Goal: Communication & Community: Answer question/provide support

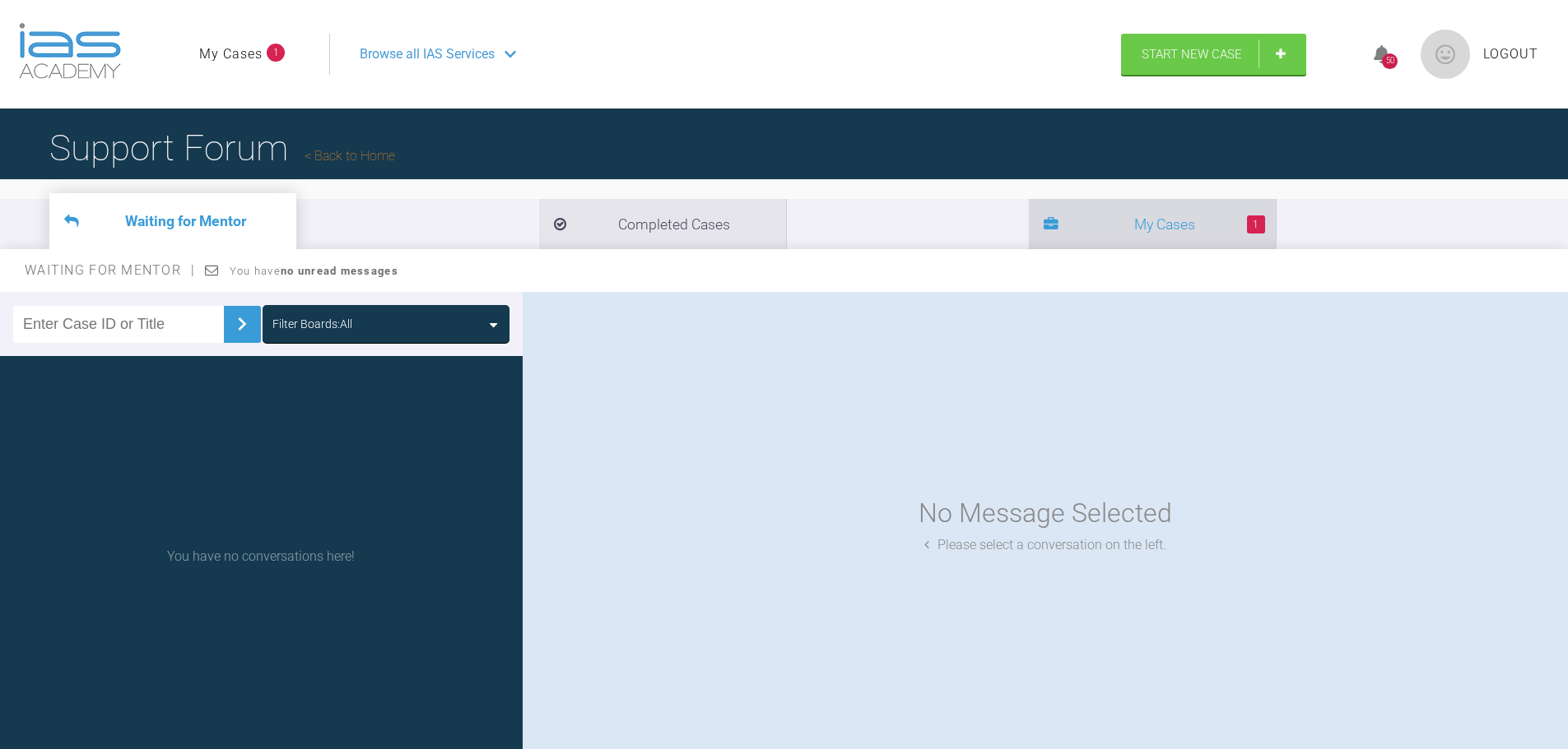
click at [1029, 237] on li "1 My Cases" at bounding box center [1152, 224] width 247 height 50
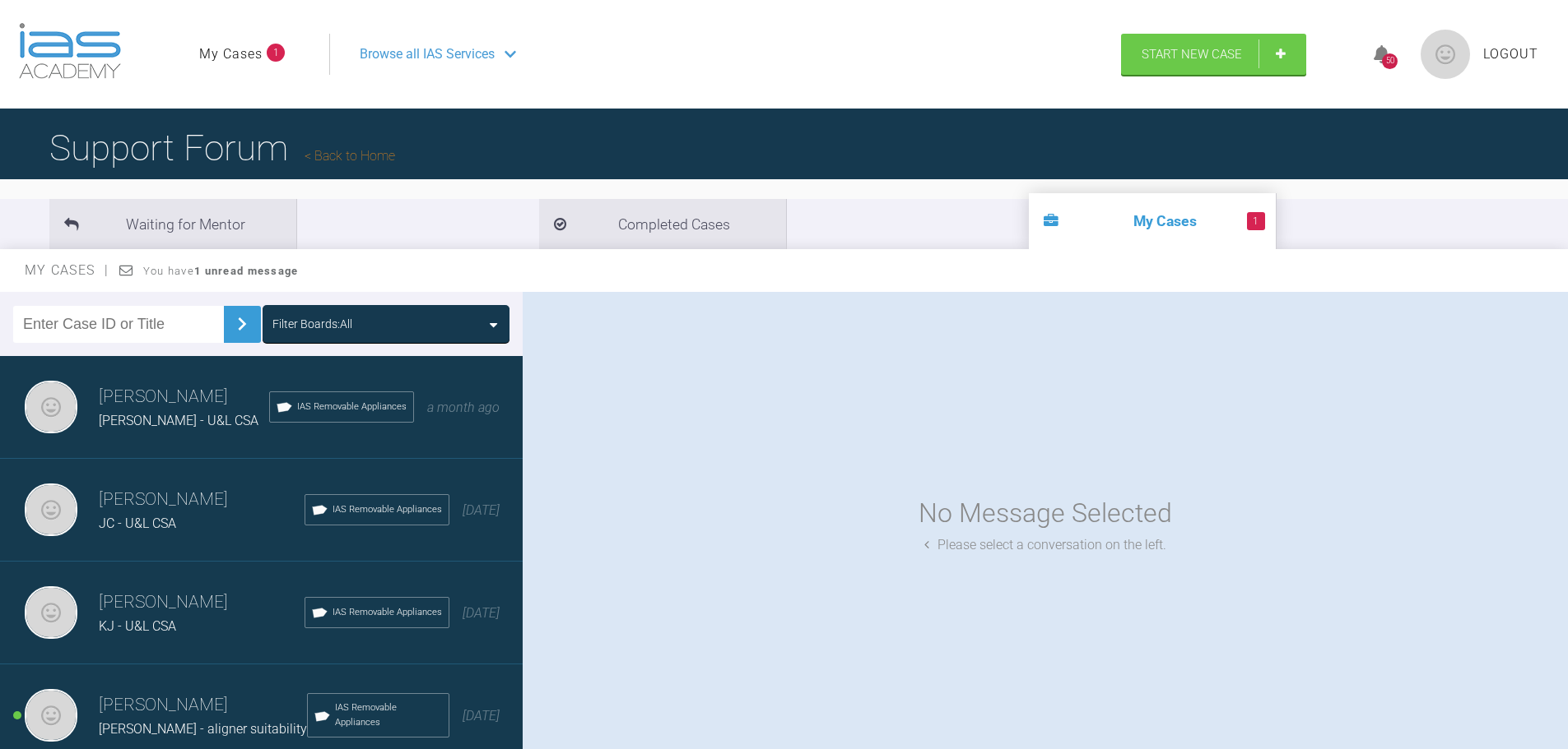
scroll to position [82, 0]
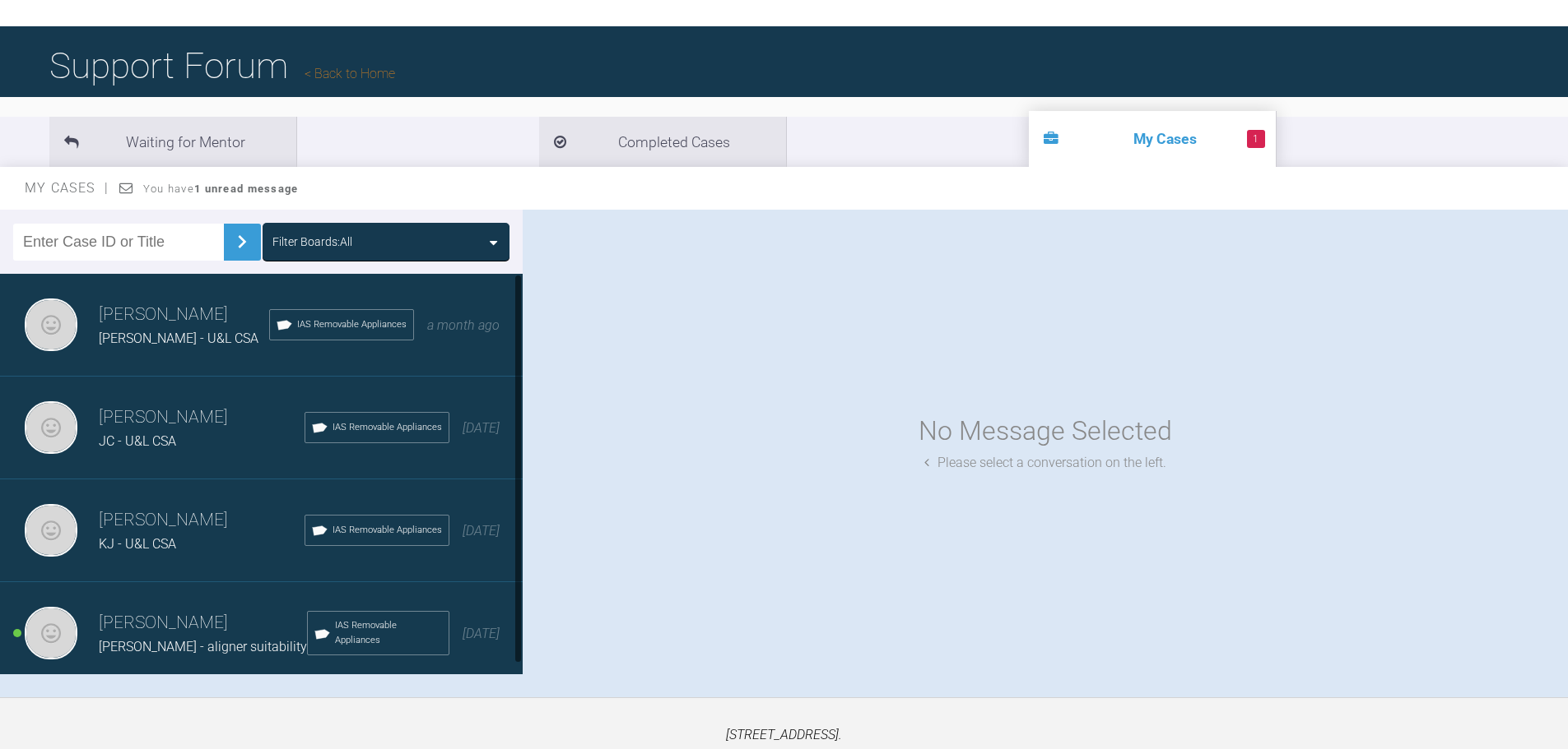
click at [105, 648] on span "J Campbell - aligner suitability" at bounding box center [203, 646] width 208 height 16
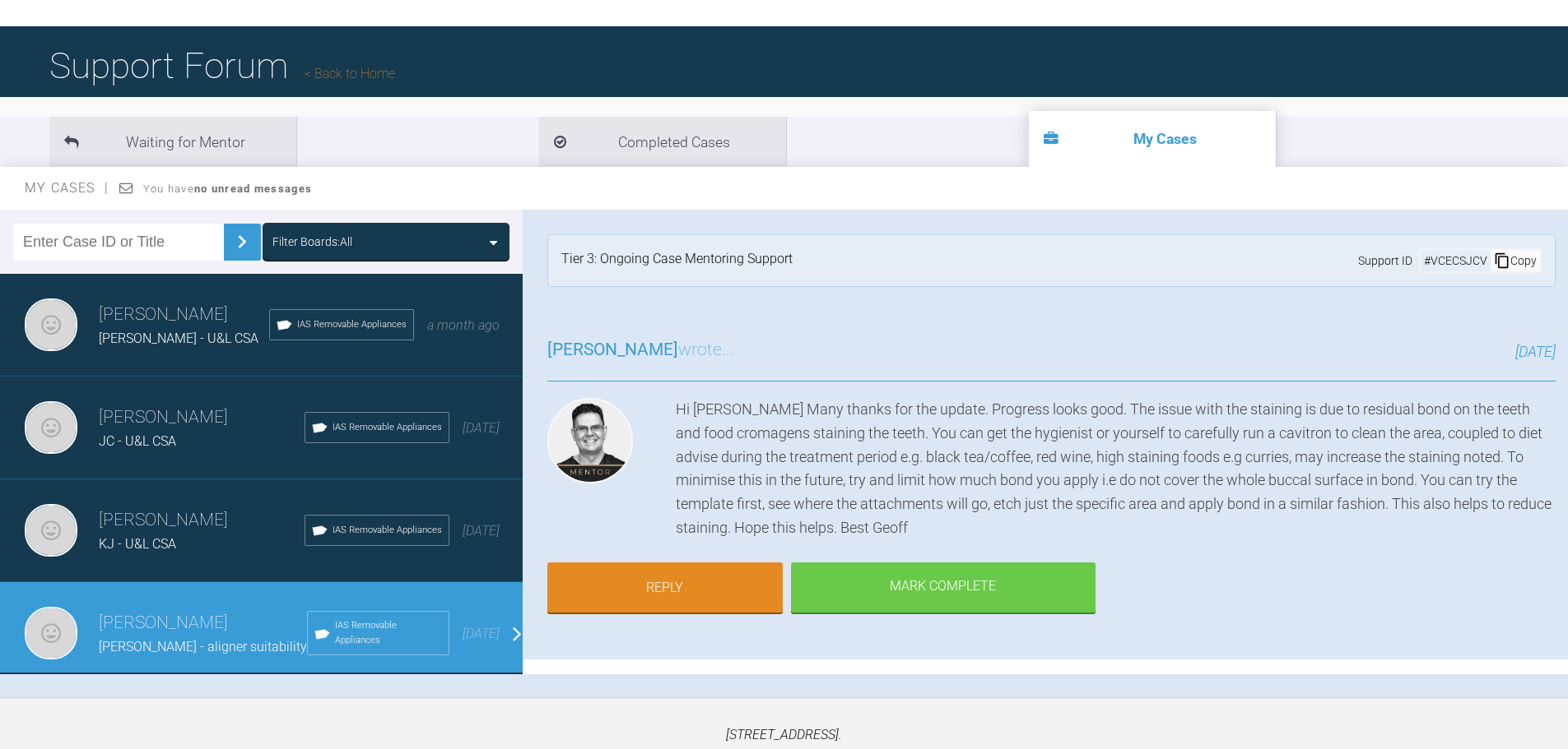
click at [1211, 536] on div "Hi Katrina Many thanks for the update. Progress looks good. The issue with the …" at bounding box center [1115, 470] width 880 height 142
drag, startPoint x: 999, startPoint y: 525, endPoint x: 975, endPoint y: 528, distance: 24.2
click at [999, 525] on div "Hi Katrina Many thanks for the update. Progress looks good. The issue with the …" at bounding box center [1115, 470] width 880 height 142
click at [162, 436] on span "JC - U&L CSA" at bounding box center [138, 441] width 78 height 16
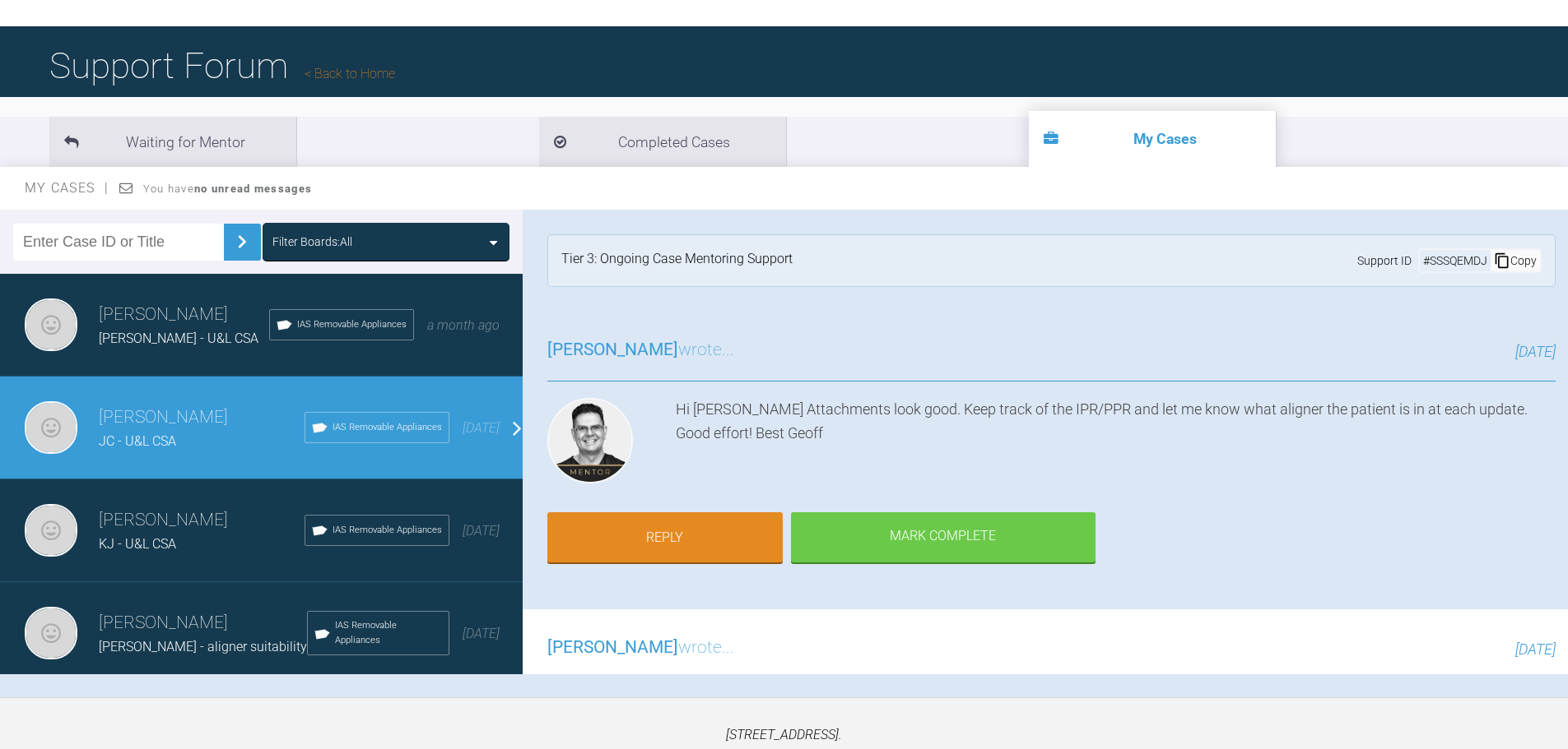
click at [133, 441] on span "JC - U&L CSA" at bounding box center [138, 441] width 78 height 16
click at [882, 436] on div "Hi Katrina Attachments look good. Keep track of the IPR/PPR and let me know wha…" at bounding box center [1115, 445] width 880 height 92
click at [678, 546] on link "Reply" at bounding box center [665, 539] width 235 height 51
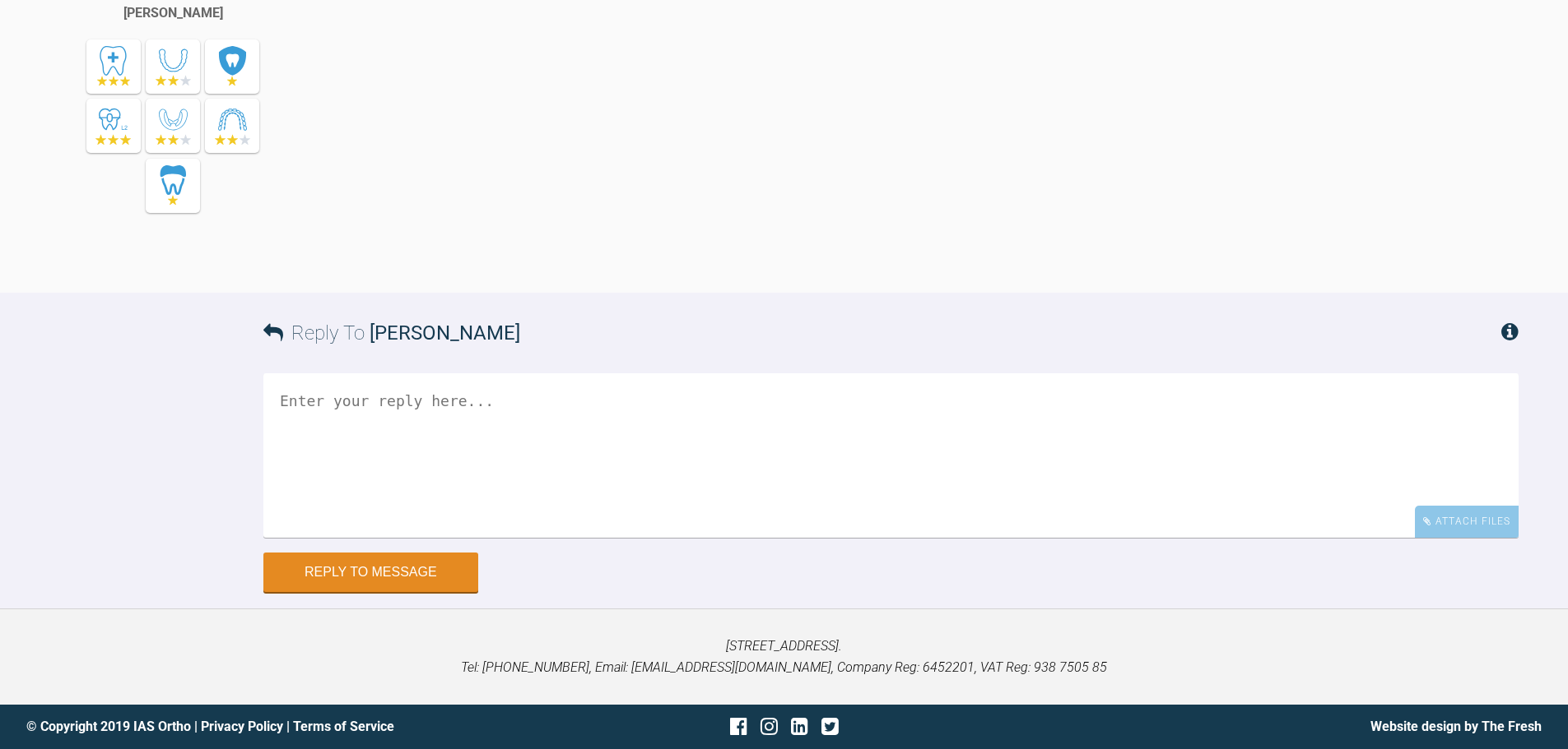
scroll to position [6284, 0]
click at [1469, 517] on div "Attach Files" at bounding box center [1466, 522] width 104 height 32
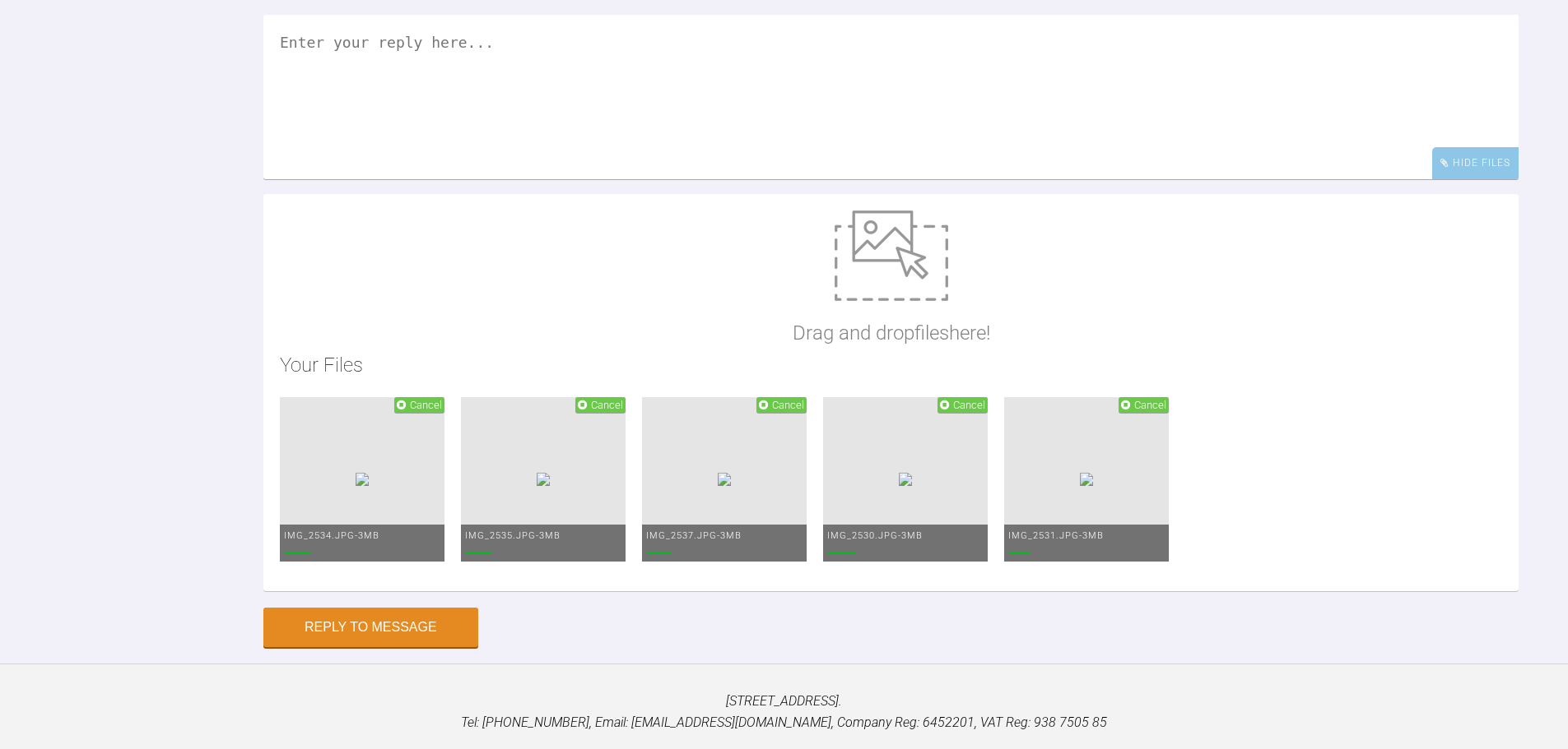
click at [691, 179] on textarea at bounding box center [891, 97] width 1255 height 165
type textarea "H"
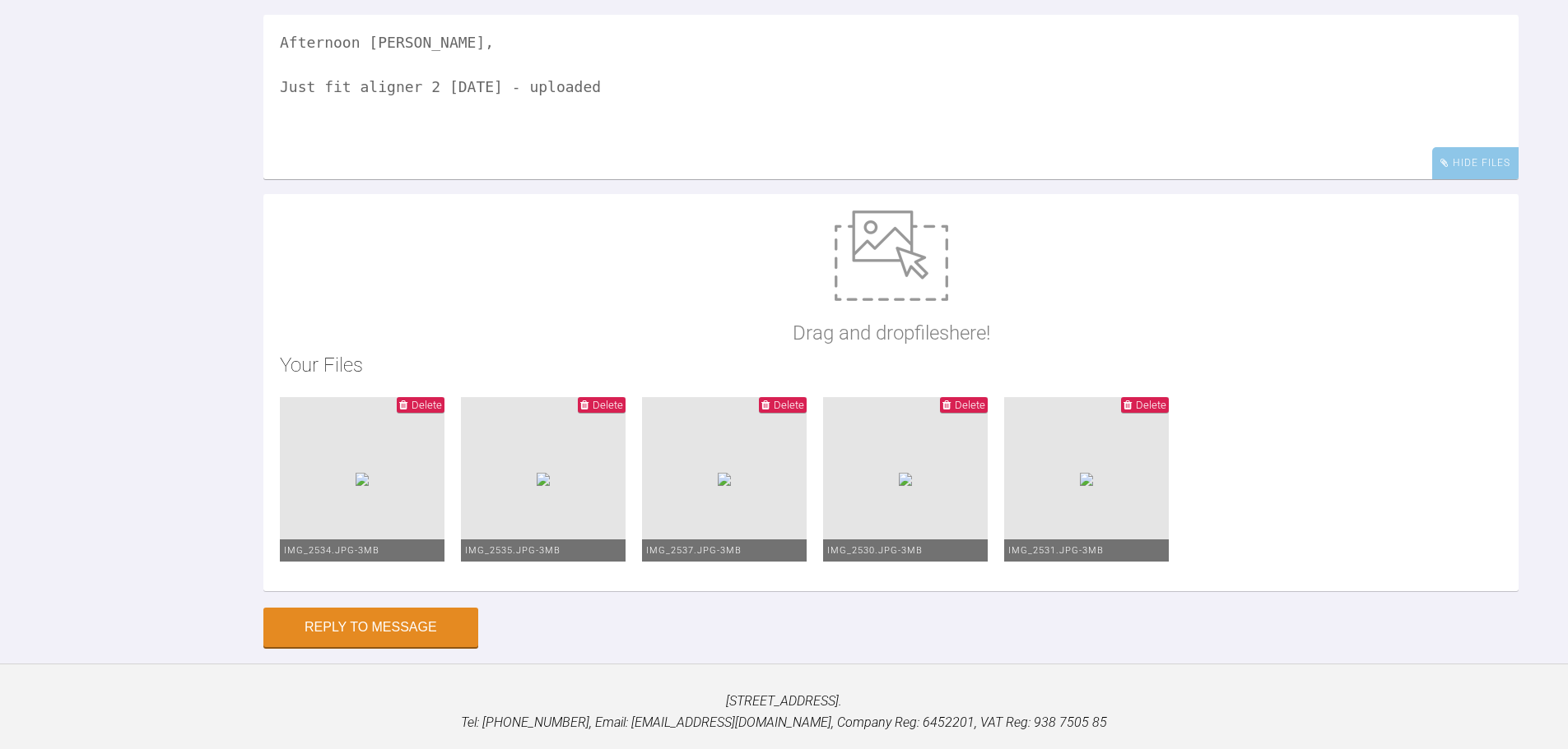
click at [601, 179] on textarea "Afternoon Geoff, Just fit aligner 2 today - uploaded" at bounding box center [891, 97] width 1255 height 165
click at [502, 179] on textarea "Afternoon Geoff, Just fit aligner 2 today - uploaded some photos" at bounding box center [891, 97] width 1255 height 165
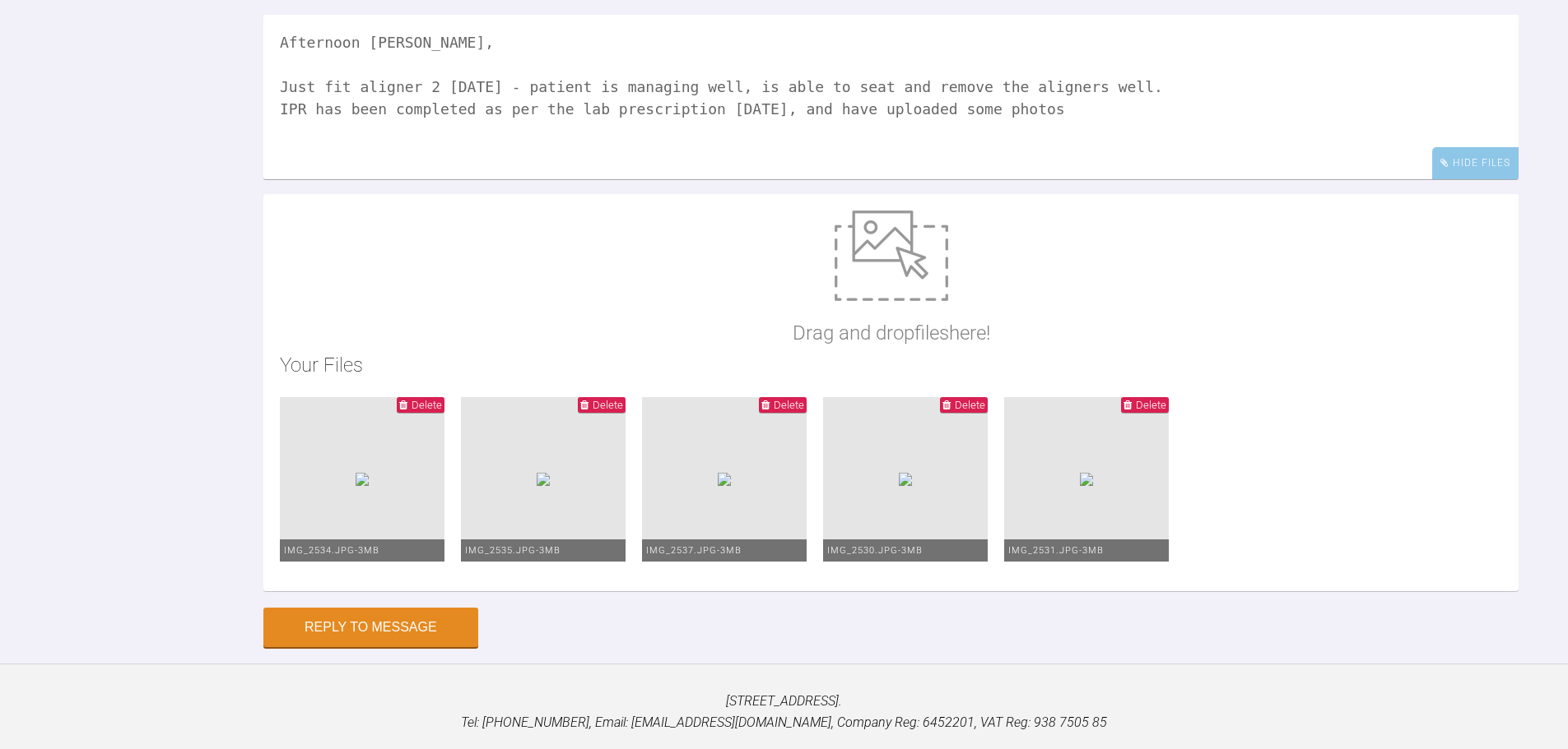
click at [1060, 179] on textarea "Afternoon Geoff, Just fit aligner 2 today - patient is managing well, is able t…" at bounding box center [891, 97] width 1255 height 165
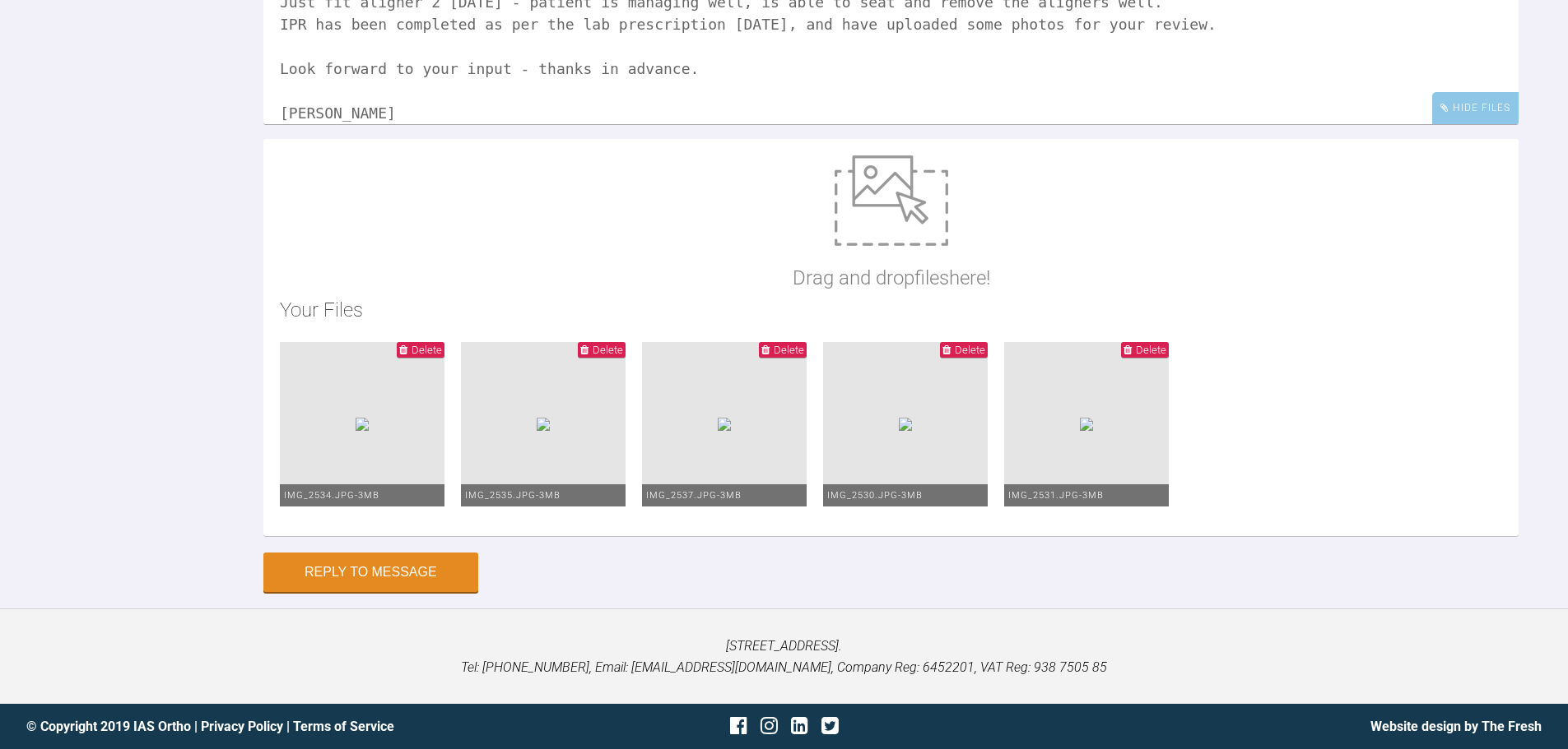
scroll to position [46, 0]
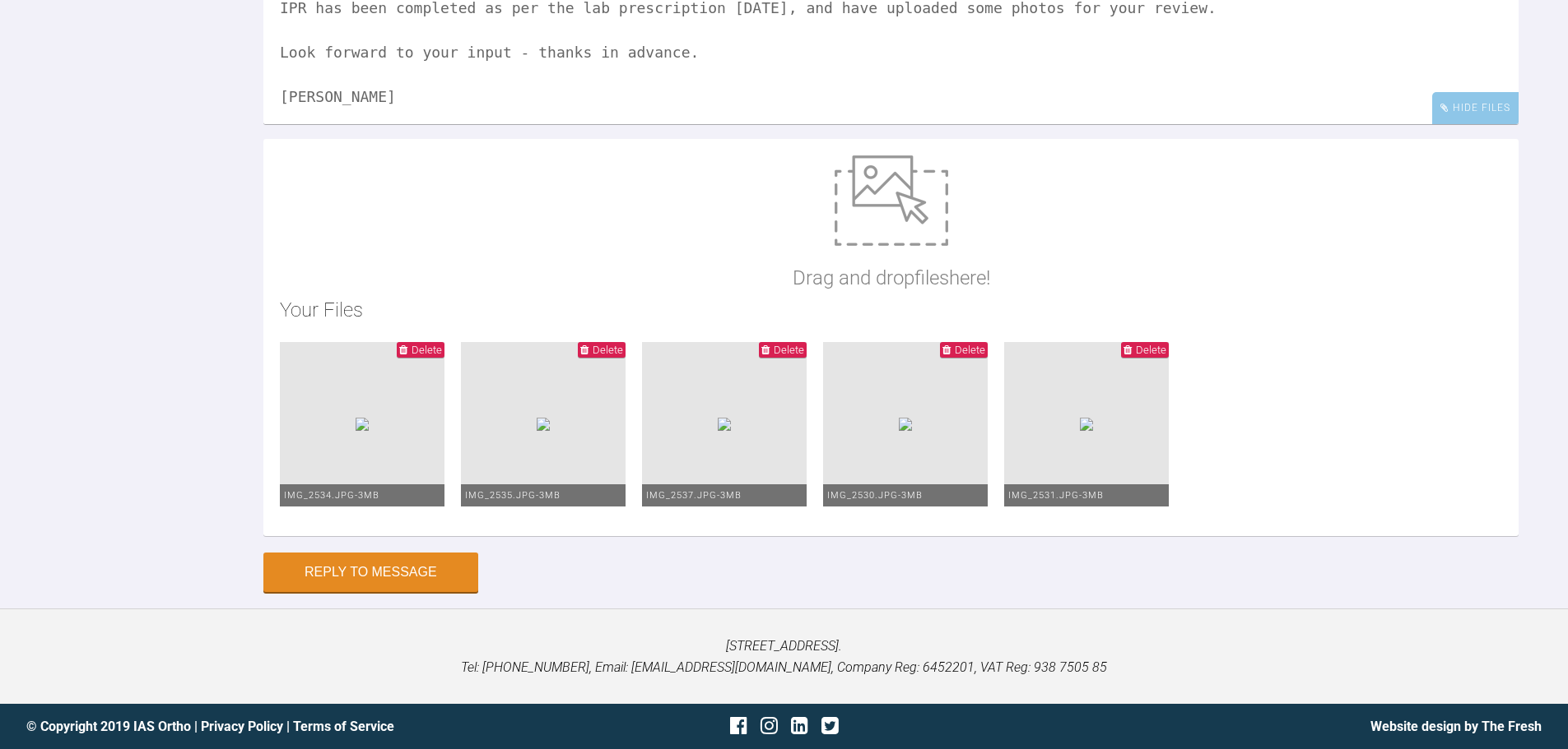
click at [302, 124] on textarea "Afternoon Geoff, Just fit aligner 2 today - patient is managing well, is able t…" at bounding box center [891, 42] width 1255 height 165
click at [1071, 124] on textarea "Afternoon Geoff, Just fit aligner 2 today - patient is managing well, is able t…" at bounding box center [891, 42] width 1255 height 165
type textarea "Afternoon Geoff, Just fit aligner 2 today - patient is managing well, is able t…"
click at [431, 582] on button "Reply to Message" at bounding box center [371, 574] width 215 height 40
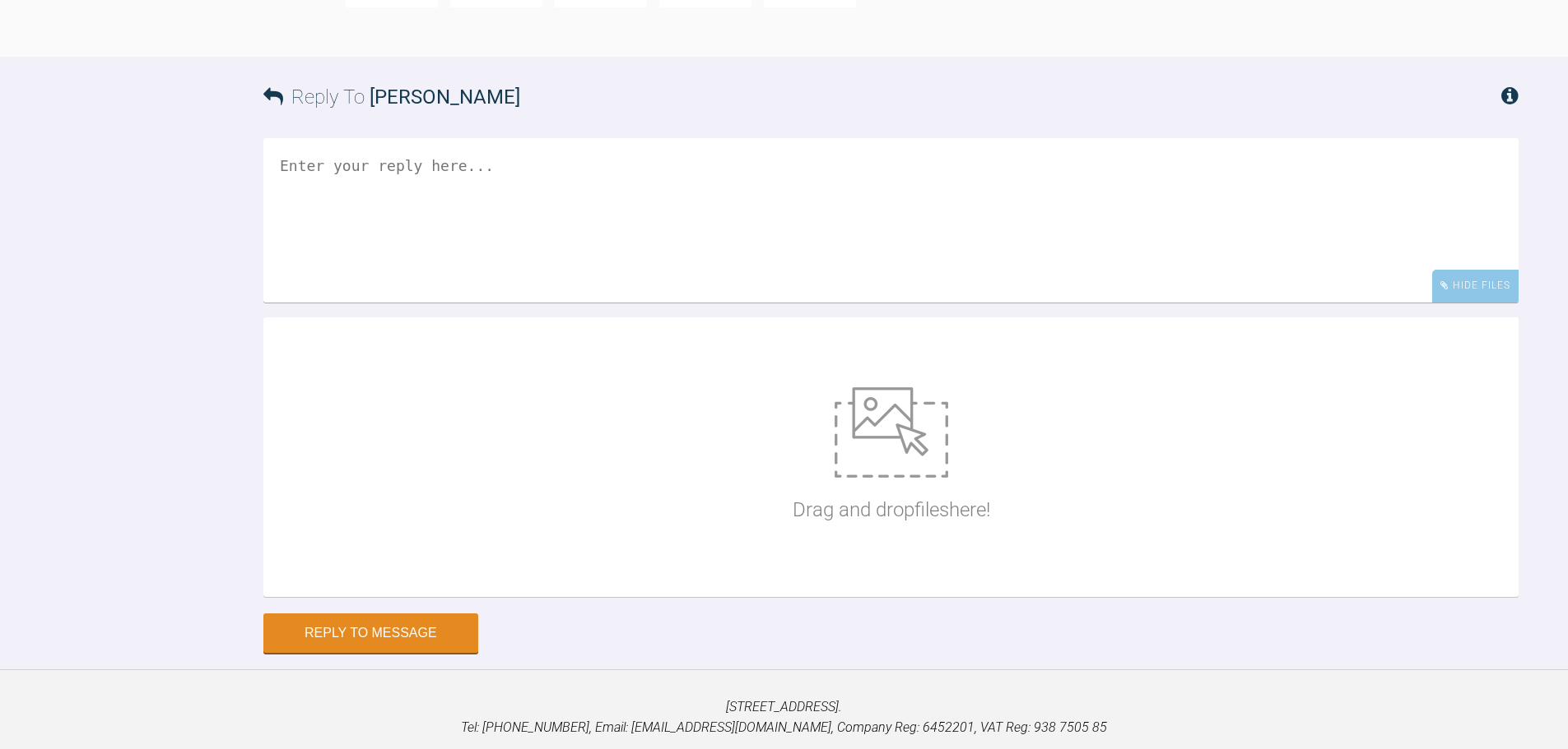
scroll to position [6642, 0]
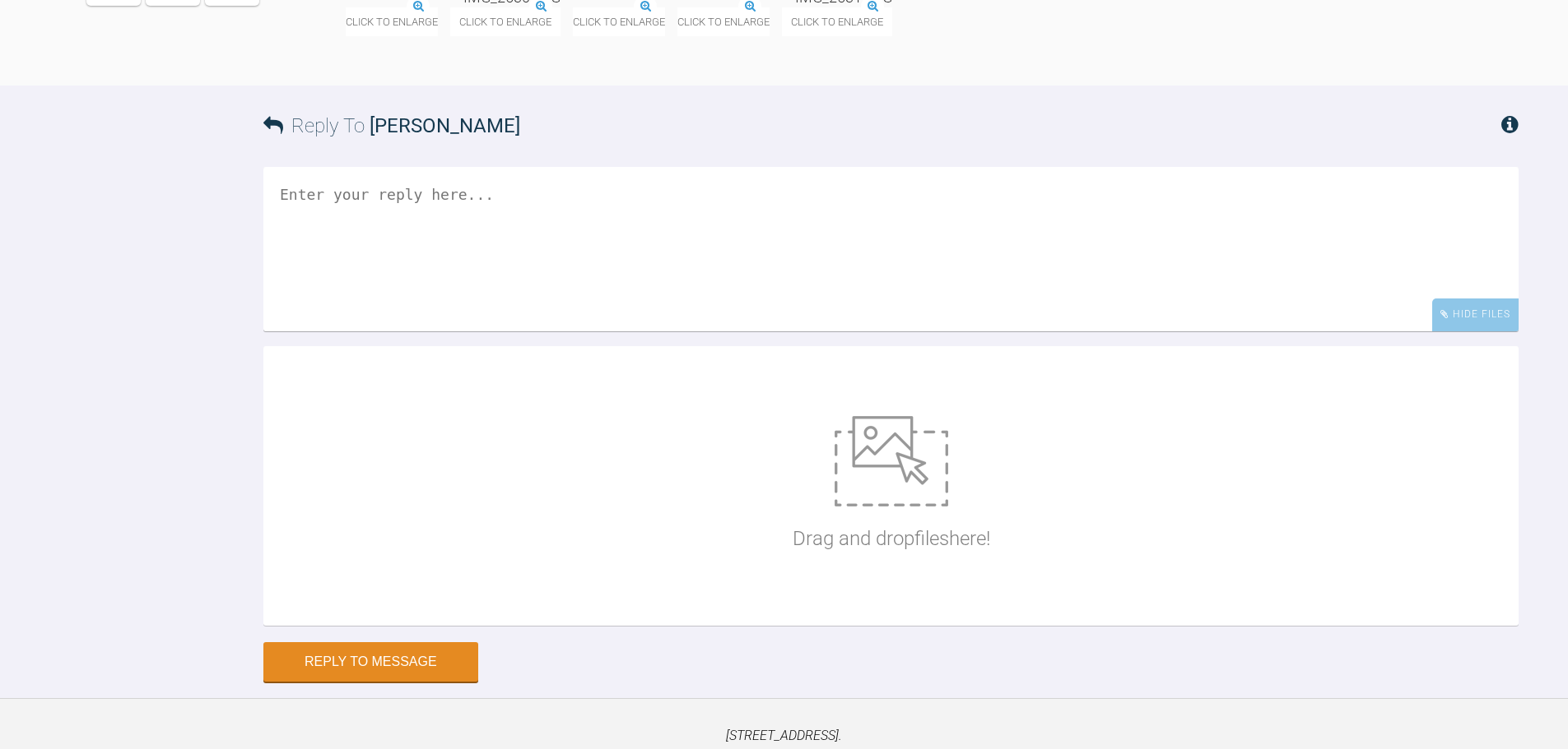
click at [816, 166] on div "Reply To Katrina Leslie" at bounding box center [891, 126] width 1255 height 80
